Goal: Use online tool/utility: Use online tool/utility

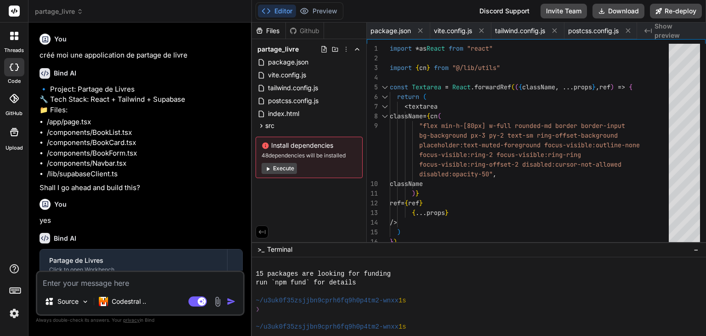
scroll to position [221, 0]
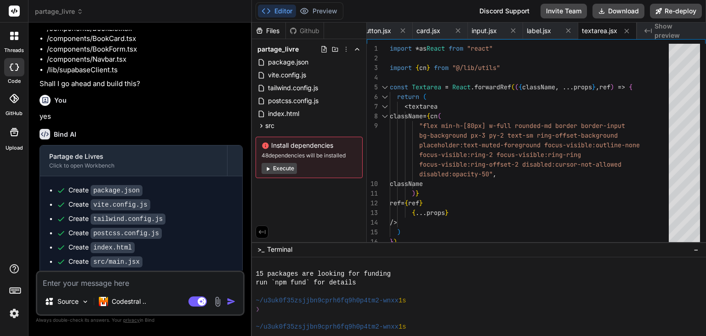
type textarea "placeholder:text-muted-foreground focus-visible:outline-none focus-visible:ring…"
drag, startPoint x: 291, startPoint y: 177, endPoint x: 391, endPoint y: 227, distance: 111.9
click at [402, 223] on div "import * as React from "react" import { cn } from "@/lib/utils" const Textarea …" at bounding box center [532, 164] width 285 height 241
click at [289, 167] on button "Execute" at bounding box center [279, 168] width 35 height 11
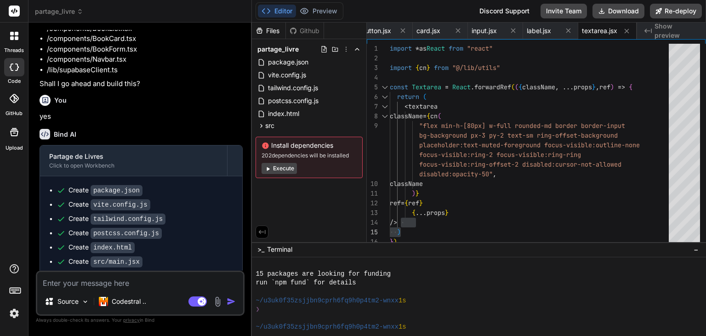
click at [285, 170] on button "Execute" at bounding box center [279, 168] width 35 height 11
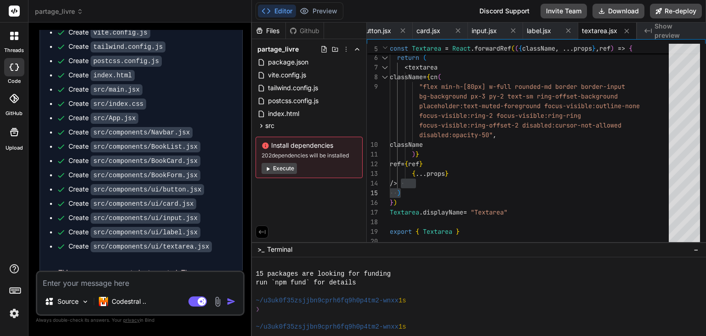
scroll to position [297, 0]
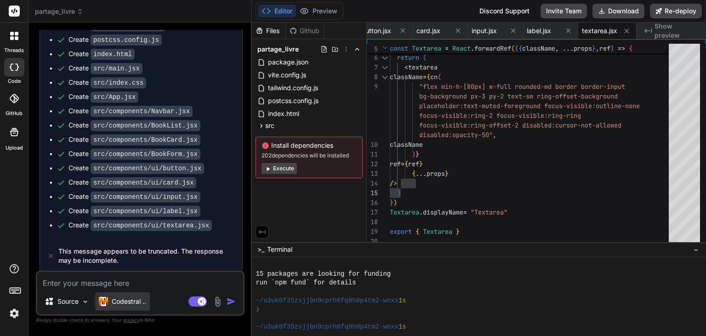
click at [133, 308] on div "Codestral .." at bounding box center [122, 301] width 55 height 18
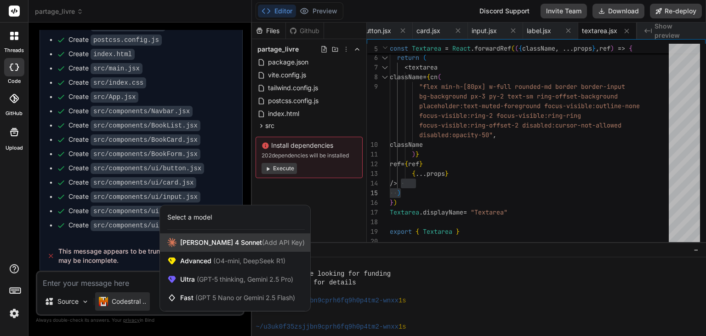
click at [189, 246] on span "[PERSON_NAME] 4 Sonnet (Add API Key)" at bounding box center [242, 242] width 125 height 9
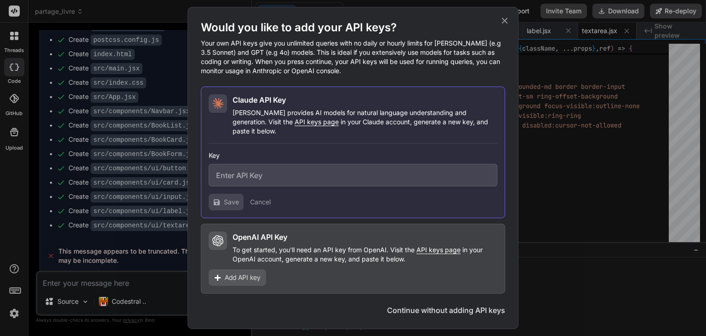
click at [170, 269] on div "Would you like to add your API keys? Your own API keys give you unlimited queri…" at bounding box center [353, 168] width 706 height 336
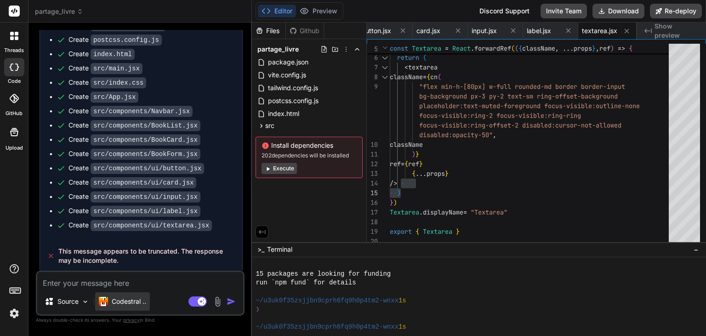
click at [142, 306] on div "Codestral .." at bounding box center [122, 301] width 55 height 18
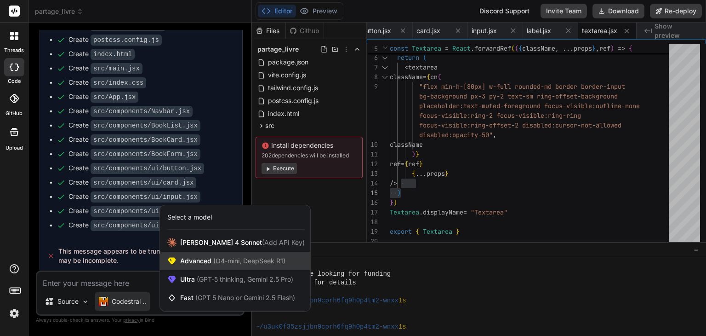
click at [221, 263] on span "(O4-mini, DeepSeek R1)" at bounding box center [248, 261] width 74 height 8
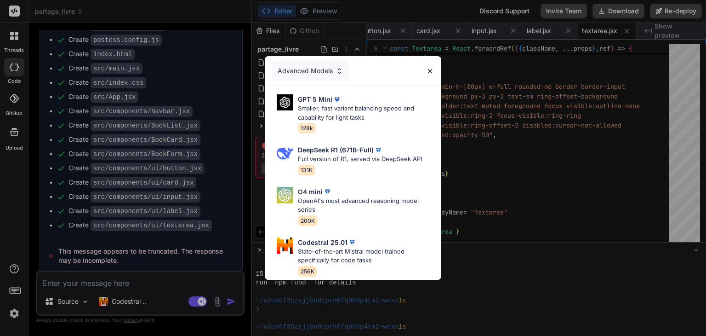
click at [508, 200] on div "Advanced Models GPT 5 Mini Smaller, fast variant balancing speed and capability…" at bounding box center [353, 168] width 706 height 336
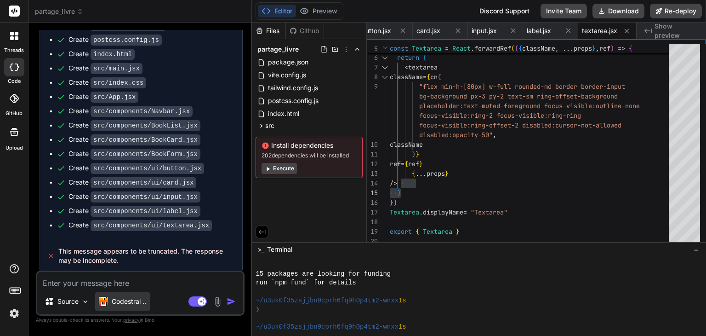
click at [131, 300] on p "Codestral .." at bounding box center [129, 301] width 34 height 9
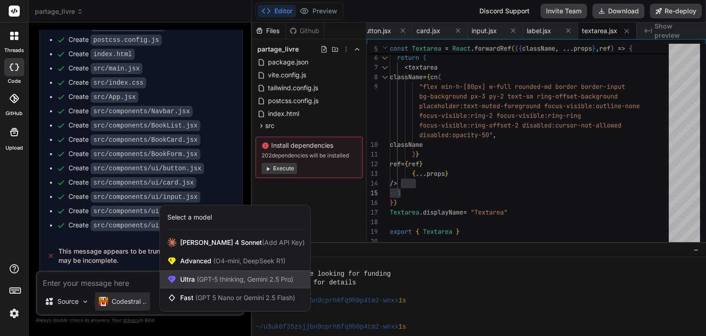
click at [207, 281] on span "(GPT-5 thinking, Gemini 2.5 Pro)" at bounding box center [244, 279] width 98 height 8
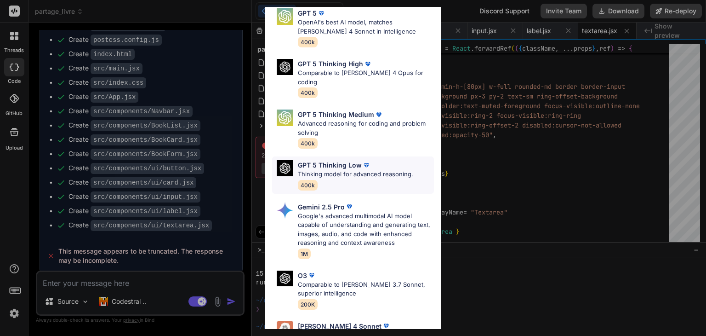
scroll to position [101, 0]
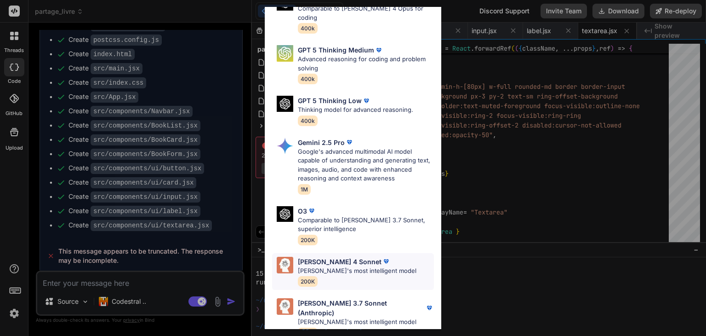
click at [383, 266] on p "[PERSON_NAME]'s most intelligent model" at bounding box center [357, 270] width 119 height 9
type textarea "x"
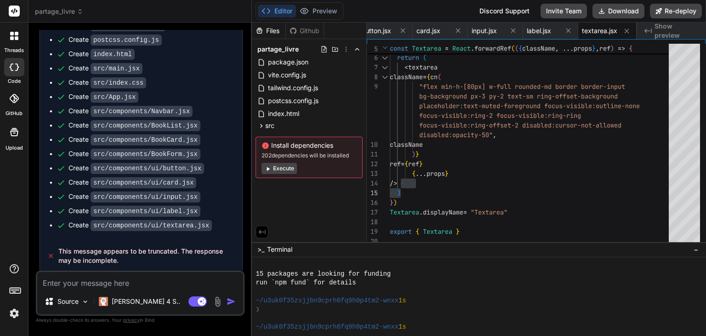
click at [96, 279] on textarea at bounding box center [140, 280] width 206 height 17
type textarea "v"
type textarea "x"
type textarea "va"
type textarea "x"
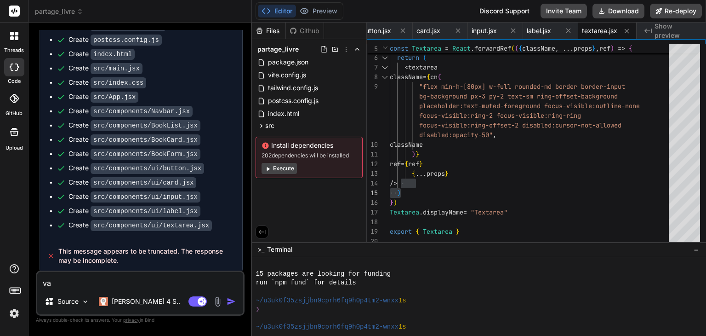
type textarea "vaz"
type textarea "x"
type textarea "vazy"
type textarea "x"
type textarea "vaz"
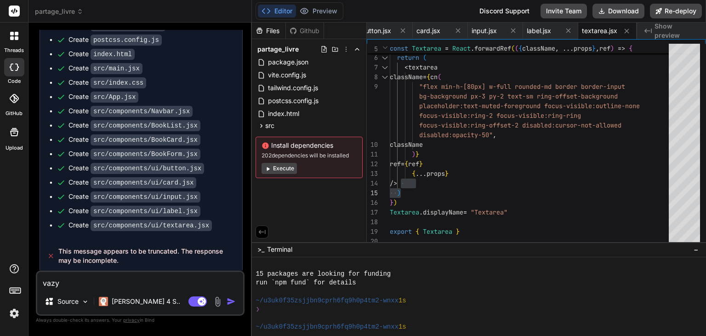
type textarea "x"
type textarea "va"
type textarea "x"
type textarea "v"
type textarea "x"
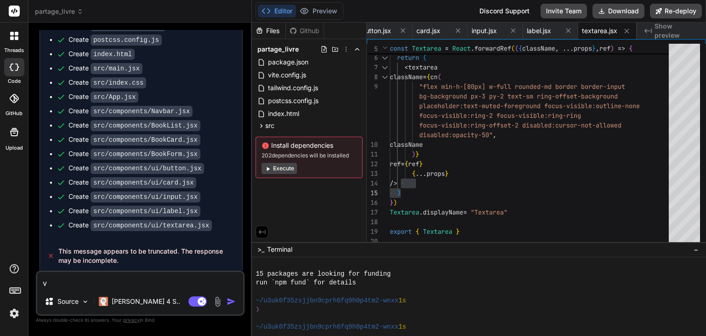
type textarea "x"
type textarea "c"
type textarea "x"
type textarea "ce"
type textarea "x"
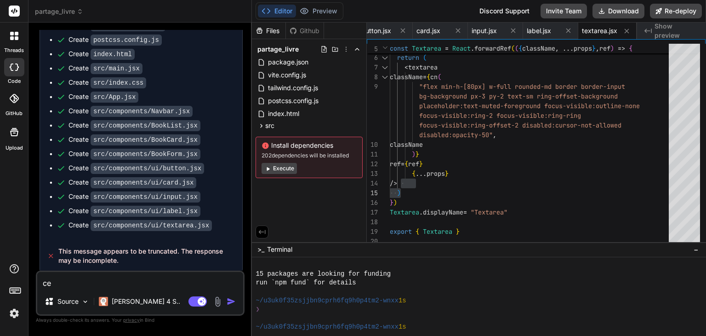
type textarea "ce"
type textarea "x"
type textarea "ce l"
type textarea "x"
type textarea "ce"
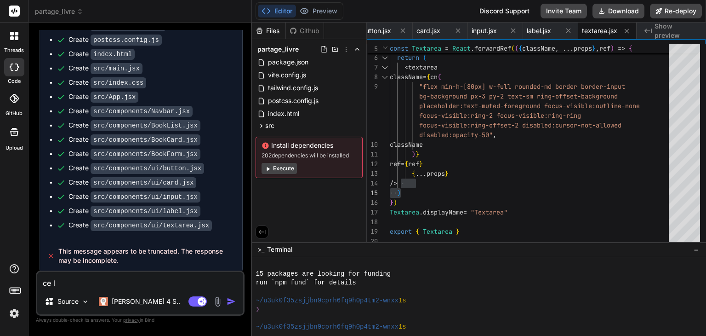
type textarea "x"
type textarea "ce"
type textarea "x"
type textarea "cel"
type textarea "x"
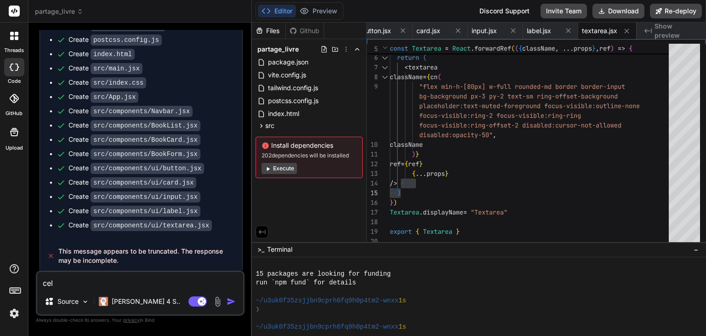
type textarea "cela"
type textarea "x"
type textarea "cela"
type textarea "x"
type textarea "cela n"
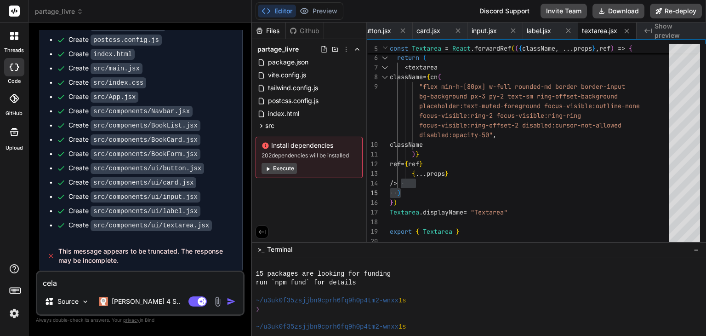
type textarea "x"
type textarea "cela ne"
type textarea "x"
type textarea "cela ne"
type textarea "x"
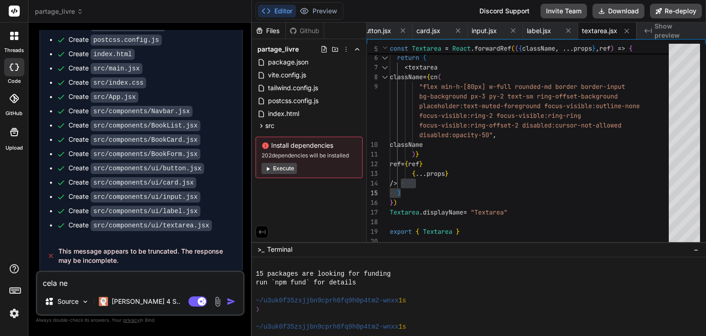
type textarea "cela ne m"
type textarea "x"
type textarea "cela ne ma"
type textarea "x"
type textarea "cela ne mar"
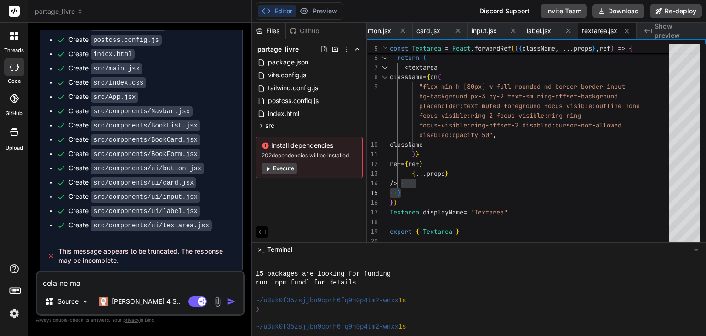
type textarea "x"
type textarea "cela ne marc"
type textarea "x"
type textarea "cela ne march"
type textarea "x"
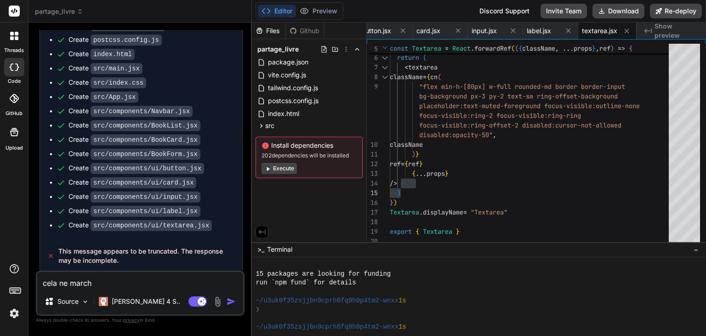
type textarea "cela ne marche"
type textarea "x"
type textarea "cela ne marche"
type textarea "x"
type textarea "cela ne marche p"
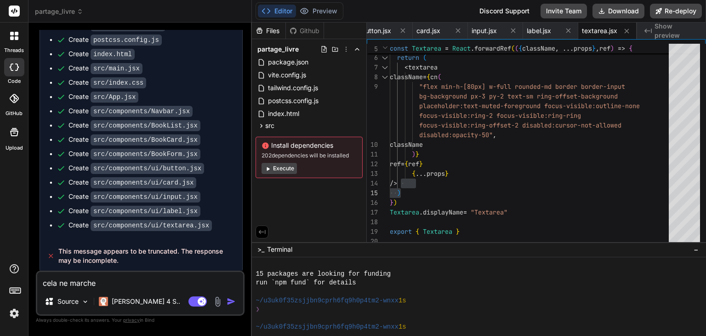
type textarea "x"
type textarea "cela ne marche pa"
type textarea "x"
type textarea "cela ne marche pas"
type textarea "x"
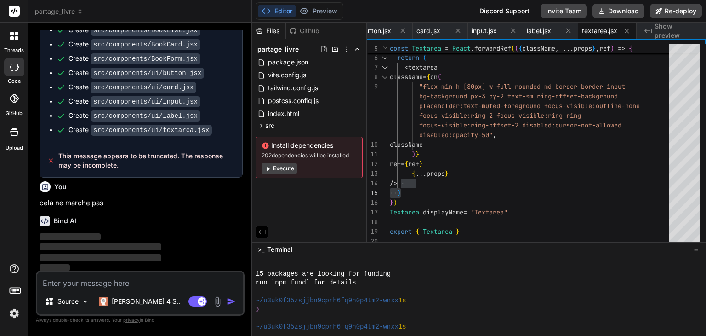
scroll to position [392, 0]
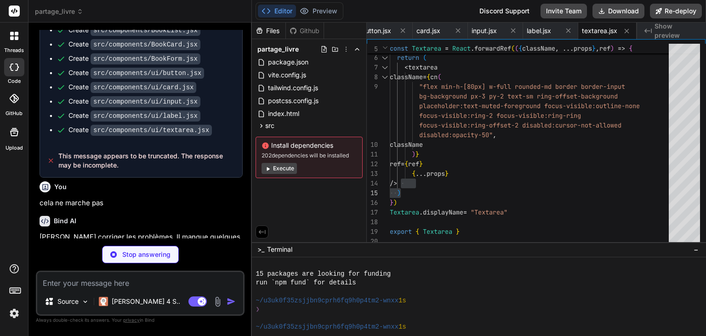
type textarea "x"
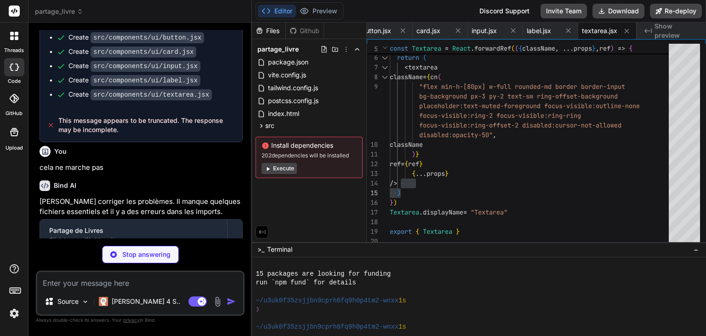
type textarea "import { clsx } from "clsx" import { twMerge } from "tailwind-merge" export fun…"
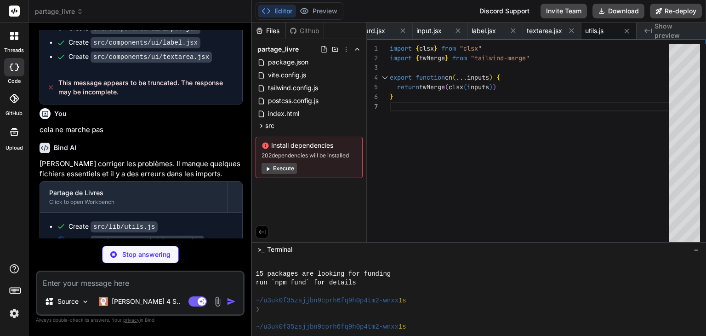
scroll to position [479, 0]
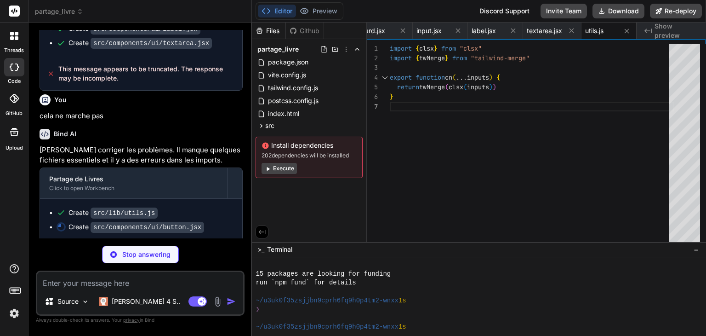
type textarea "x"
type textarea "className={cn(buttonVariants({ variant, size, className }))} ref={ref} {...prop…"
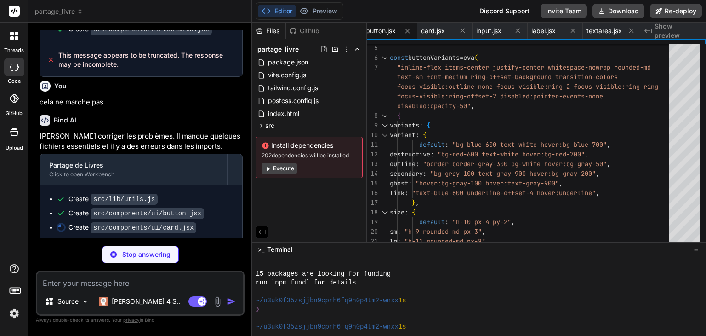
scroll to position [493, 0]
type textarea "x"
type textarea "export { Card, CardHeader, CardFooter, CardTitle, CardContent }"
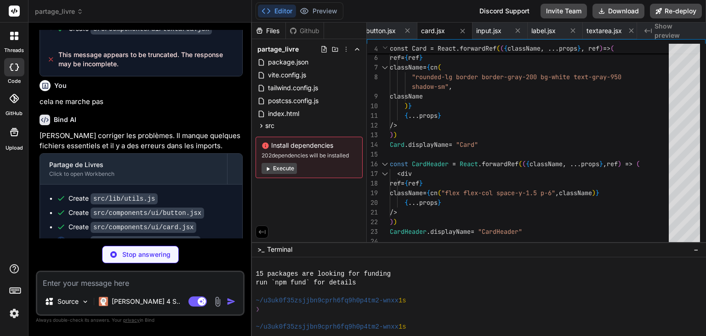
click at [12, 315] on img at bounding box center [14, 313] width 16 height 16
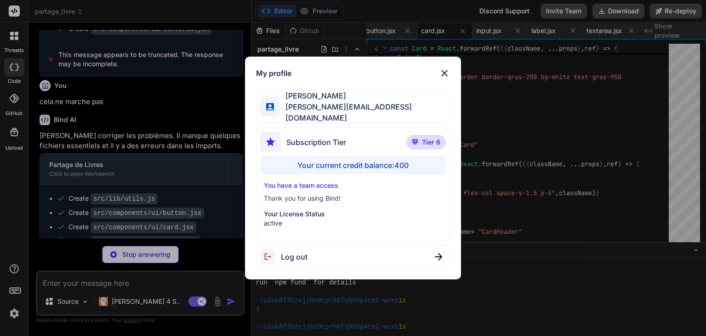
type textarea "x"
type textarea "export { Input }"
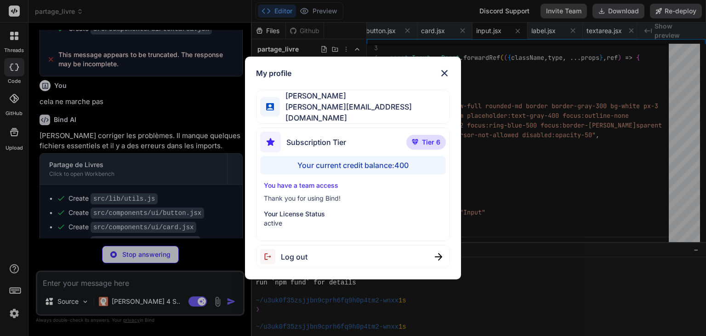
type textarea "x"
type textarea "Label.displayName = "Label" export { Label }"
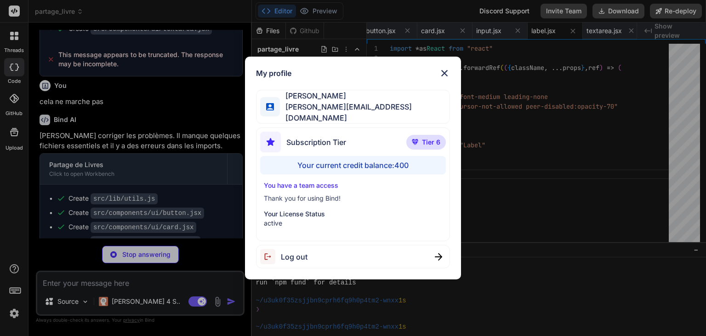
type textarea "x"
type textarea "export { Textarea }"
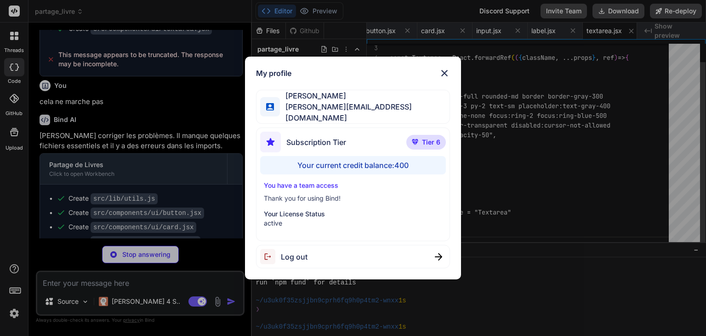
scroll to position [0, 745]
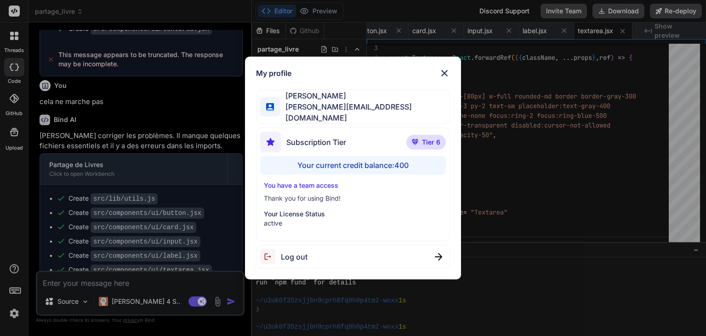
click at [13, 313] on div "My profile [PERSON_NAME] [PERSON_NAME][EMAIL_ADDRESS][DOMAIN_NAME] Subscription…" at bounding box center [353, 168] width 706 height 336
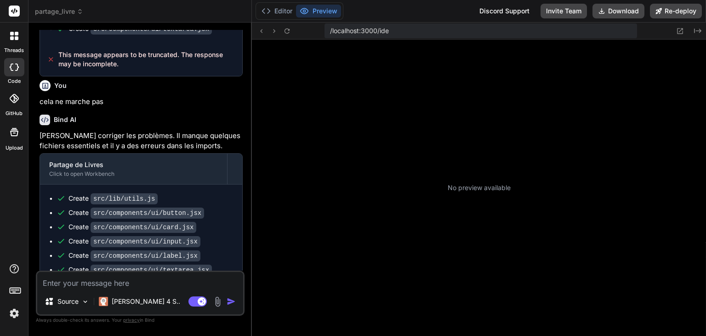
type textarea "x"
